Goal: Manage account settings

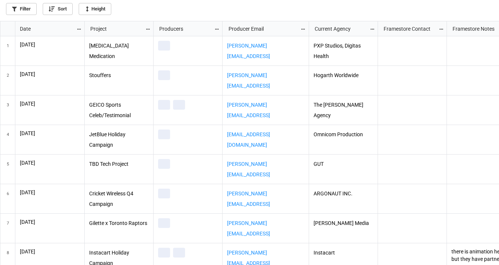
scroll to position [240, 495]
click at [78, 27] on icon "grid" at bounding box center [78, 29] width 5 height 5
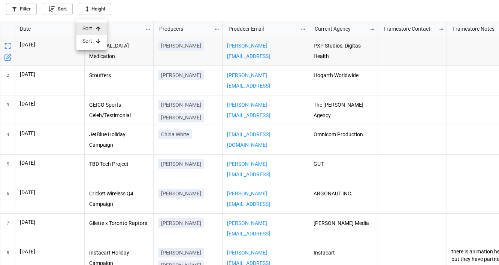
click at [96, 42] on icon at bounding box center [98, 41] width 5 height 5
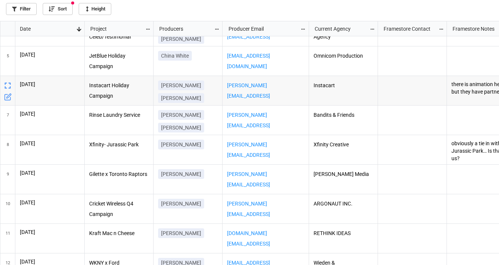
scroll to position [0, 0]
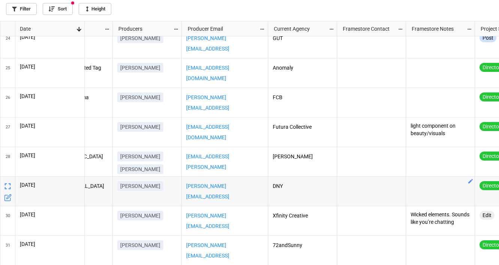
click at [435, 191] on div "grid" at bounding box center [440, 192] width 69 height 30
click at [471, 181] on icon "grid" at bounding box center [470, 181] width 4 height 4
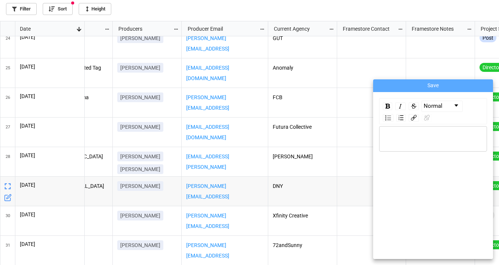
click at [411, 136] on div "rdw-editor" at bounding box center [433, 139] width 101 height 8
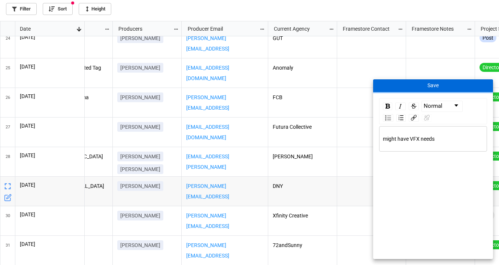
click at [445, 85] on button "Save" at bounding box center [433, 85] width 120 height 13
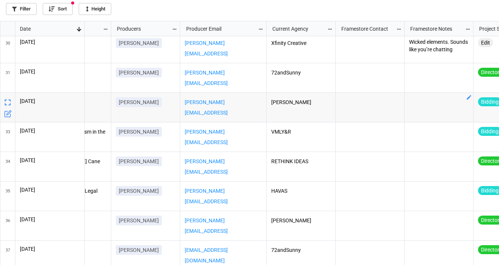
click at [447, 109] on div "grid" at bounding box center [439, 108] width 69 height 30
click at [468, 98] on icon "grid" at bounding box center [469, 97] width 4 height 4
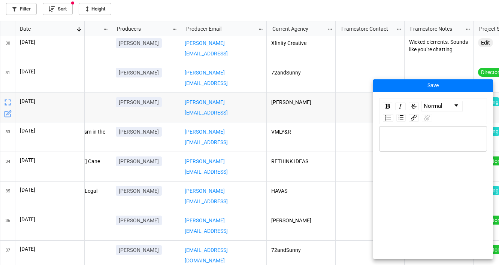
click at [427, 135] on div "rdw-editor" at bounding box center [433, 139] width 101 height 8
click at [346, 74] on div at bounding box center [249, 132] width 499 height 265
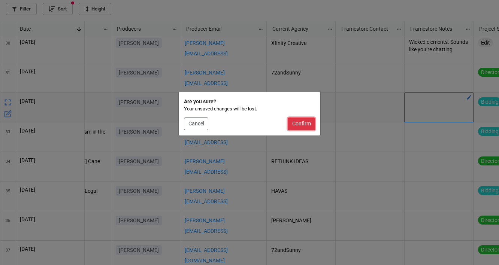
click at [305, 128] on button "Confirm" at bounding box center [301, 124] width 27 height 13
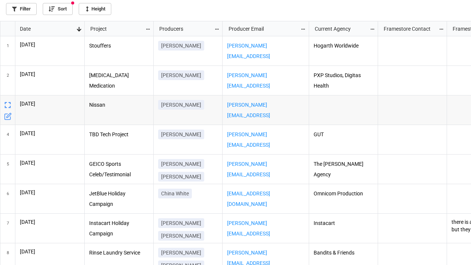
click at [313, 108] on div "grid" at bounding box center [343, 111] width 69 height 30
click at [285, 99] on div "[PERSON_NAME][EMAIL_ADDRESS][PERSON_NAME][DOMAIN_NAME]" at bounding box center [266, 111] width 87 height 30
